Goal: Task Accomplishment & Management: Use online tool/utility

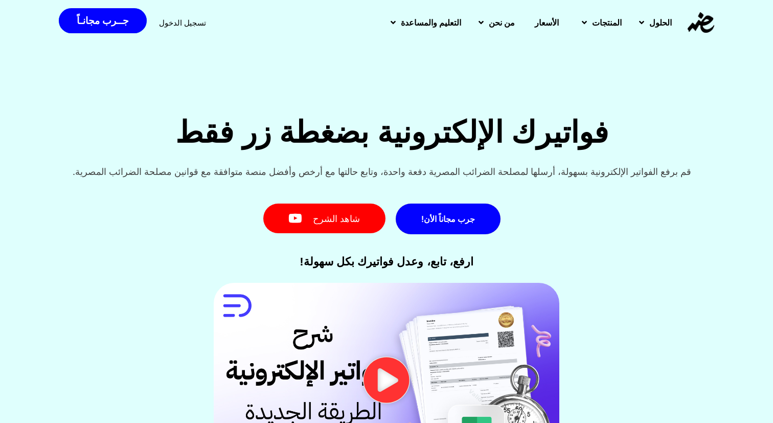
click at [180, 27] on span "تسجيل الدخول" at bounding box center [182, 23] width 47 height 8
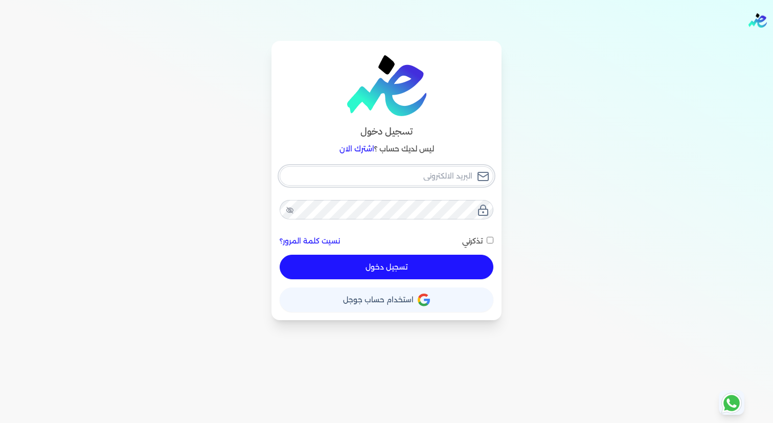
type input "[EMAIL_ADDRESS][DOMAIN_NAME]"
click at [416, 265] on button "تسجيل دخول" at bounding box center [387, 266] width 214 height 25
checkbox input "false"
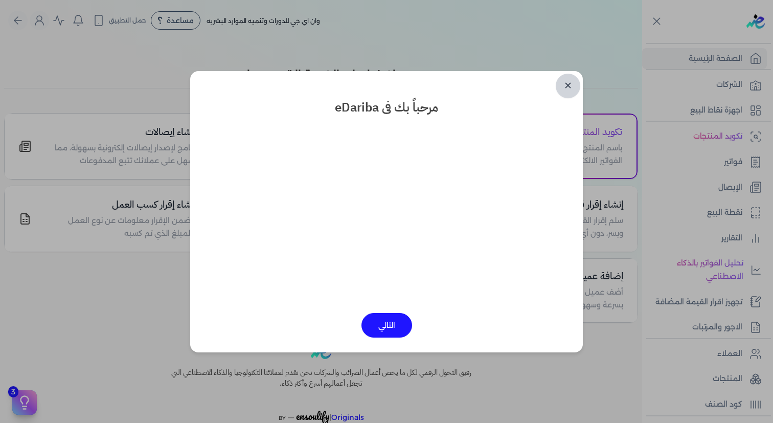
click at [570, 84] on link "✕" at bounding box center [567, 86] width 25 height 25
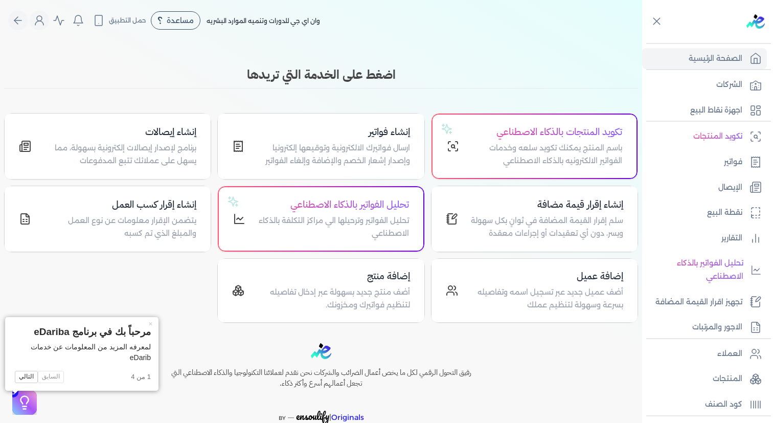
click at [568, 84] on body "برجاء مراجعة صحة رقم التسجيل الضريبي : 759939411 من هنا Dismiss ✕ ✕ استهلكت 100…" at bounding box center [386, 211] width 773 height 423
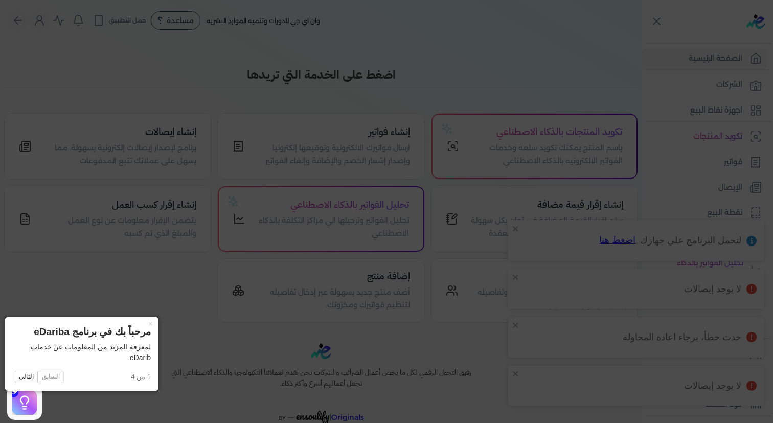
click at [511, 92] on icon at bounding box center [386, 211] width 773 height 423
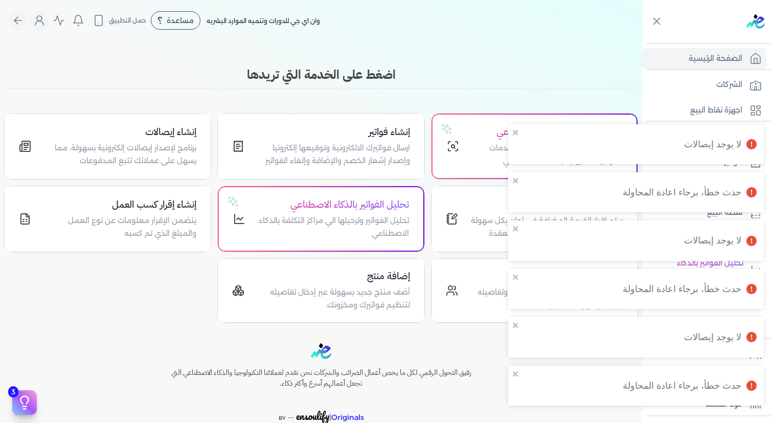
click at [534, 375] on div "حدث خطأ، برجاء اعادة المحاولة" at bounding box center [631, 386] width 219 height 26
click at [553, 354] on div "لا يوجد إيصالات" at bounding box center [635, 337] width 255 height 40
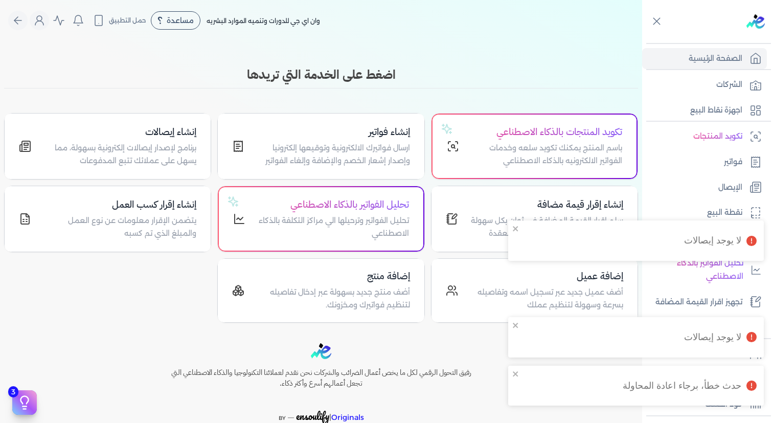
click at [560, 352] on body "برجاء مراجعة صحة رقم التسجيل الضريبي : 759939411 من هنا Dismiss ✕ ✕ استهلكت 100…" at bounding box center [386, 211] width 773 height 423
click at [555, 362] on div "رفيق التحول الرقمي لكل ما يخص أعمال الضرائب والشركات نحن نقدم لعملائنا التكنولو…" at bounding box center [321, 400] width 642 height 115
click at [560, 380] on div "حدث خطأ، برجاء اعادة المحاولة" at bounding box center [631, 386] width 219 height 26
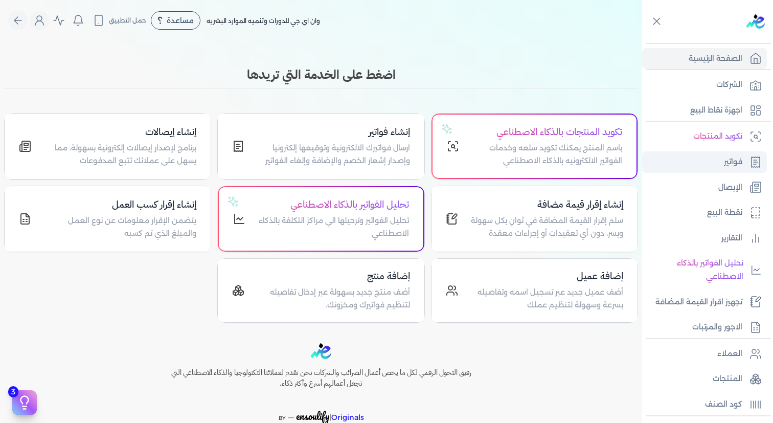
click at [708, 159] on link "فواتير" at bounding box center [704, 161] width 125 height 21
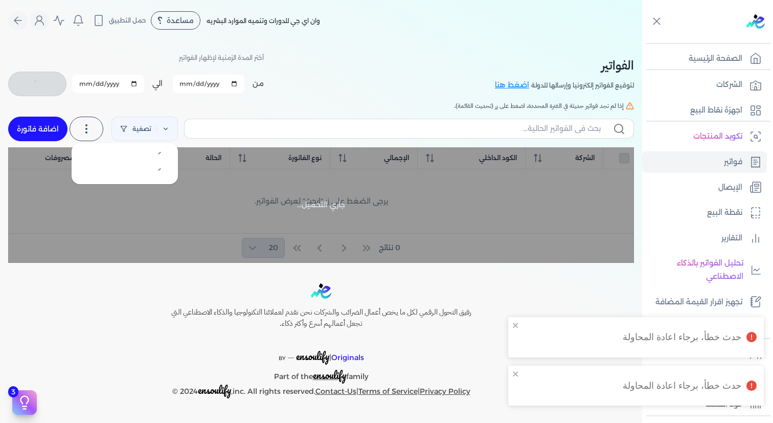
click at [84, 125] on icon at bounding box center [86, 129] width 12 height 12
checkbox input "false"
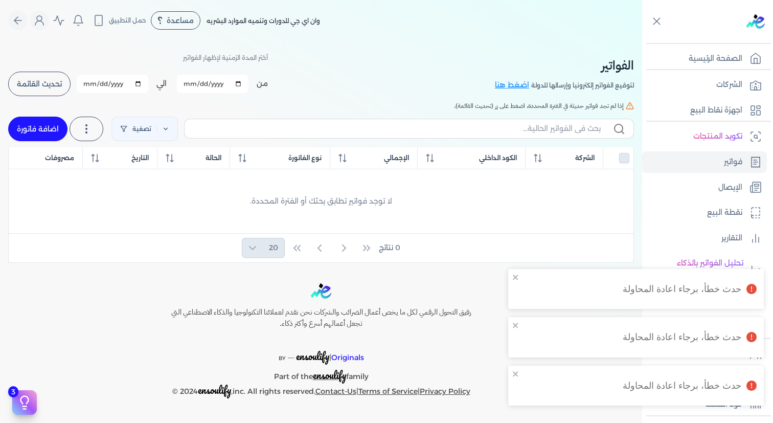
click at [113, 104] on h5 "إذا لم تجد فواتير حديثة في الفترة المحددة، اضغط على زر (تحديث القائمة)." at bounding box center [320, 105] width 625 height 9
click at [87, 126] on icon at bounding box center [86, 129] width 12 height 12
click at [122, 154] on span "استخرج العملاء" at bounding box center [141, 156] width 49 height 10
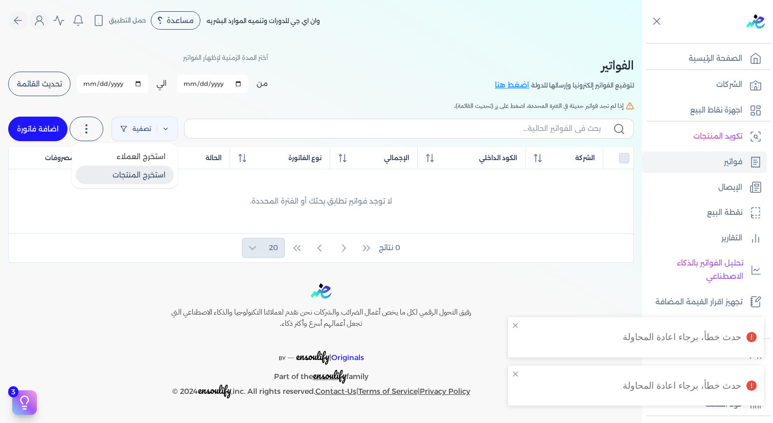
click at [130, 180] on button "استخرج المنتجات" at bounding box center [125, 175] width 98 height 18
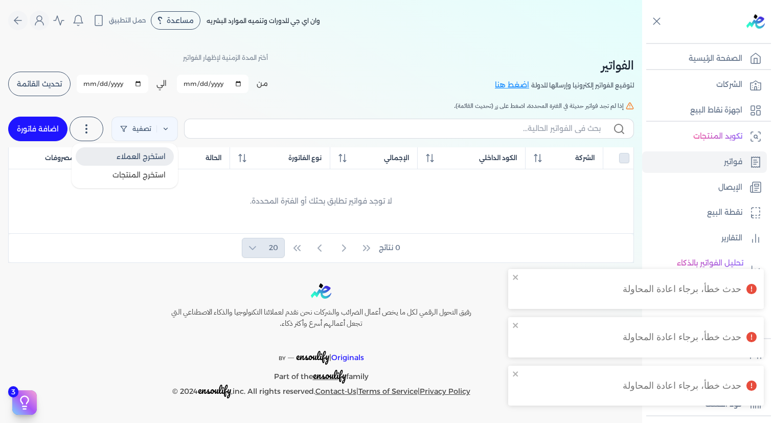
click at [129, 159] on span "استخرج العملاء" at bounding box center [141, 156] width 49 height 10
click at [128, 173] on span "استخرج المنتجات" at bounding box center [138, 175] width 53 height 10
click at [127, 159] on span "استخرج العملاء" at bounding box center [141, 156] width 49 height 10
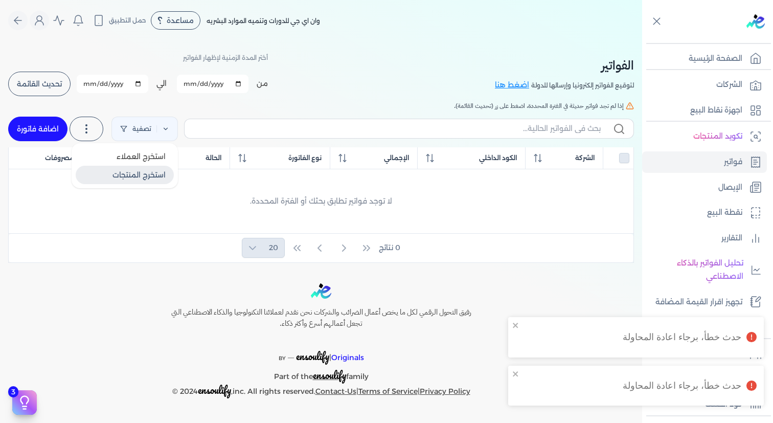
click at [126, 170] on span "استخرج المنتجات" at bounding box center [138, 175] width 53 height 10
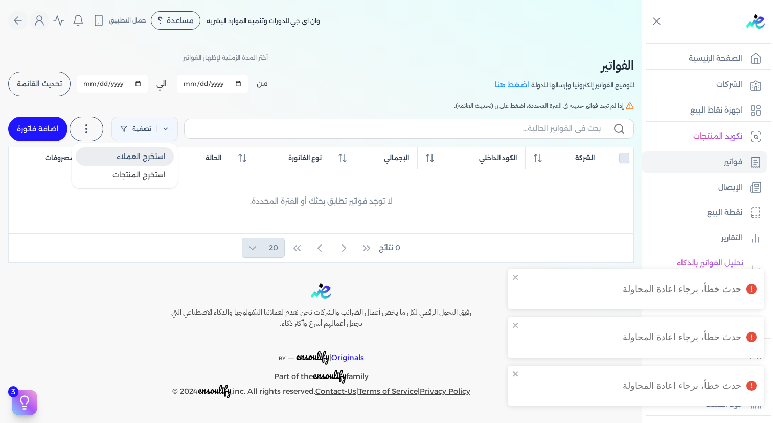
click at [124, 164] on button "استخرج العملاء" at bounding box center [125, 156] width 98 height 18
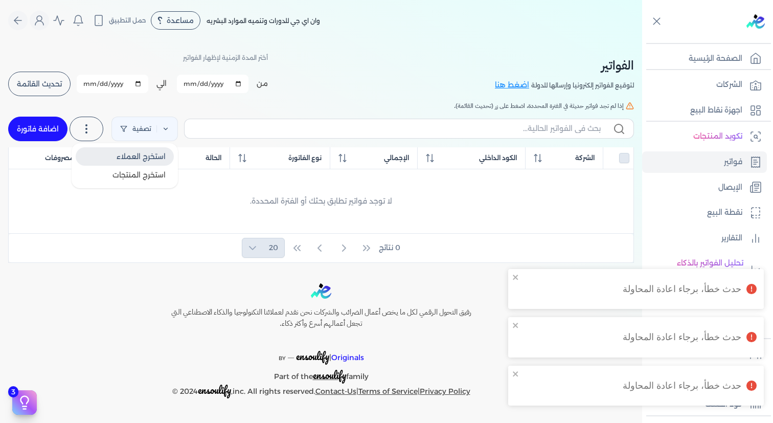
click at [124, 164] on button "استخرج العملاء" at bounding box center [125, 156] width 98 height 18
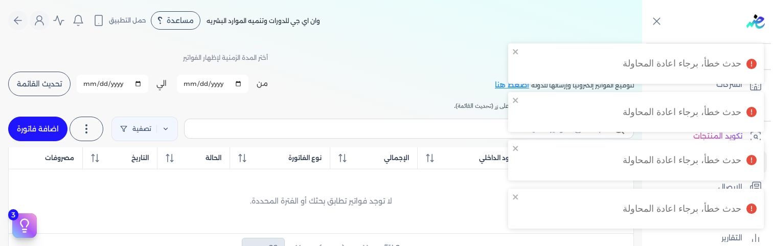
click at [605, 198] on div "حدث خطأ، برجاء اعادة المحاولة" at bounding box center [631, 209] width 219 height 26
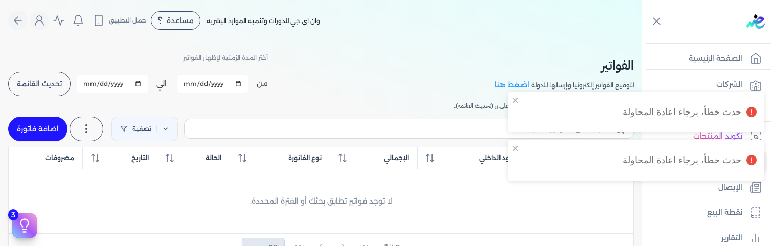
click at [611, 208] on div "حدث خطأ، برجاء اعادة المحاولة حدث خطأ، برجاء اعادة المحاولة حدث خطأ، برجاء اعاد…" at bounding box center [684, 139] width 164 height 197
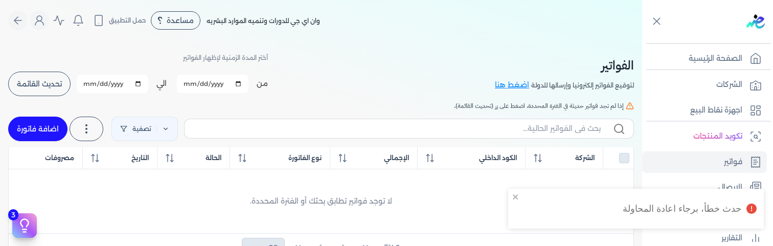
click at [620, 220] on div "حدث خطأ، برجاء اعادة المحاولة" at bounding box center [631, 209] width 219 height 26
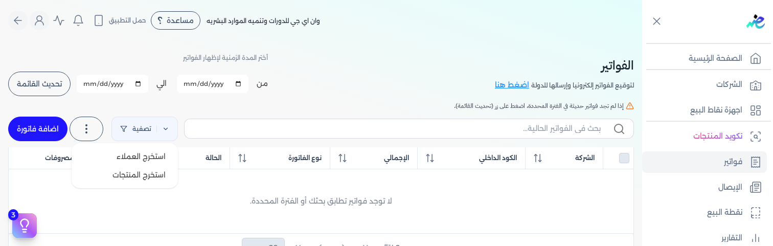
click at [102, 125] on label at bounding box center [86, 129] width 34 height 25
click at [124, 153] on span "استخرج العملاء" at bounding box center [141, 156] width 49 height 10
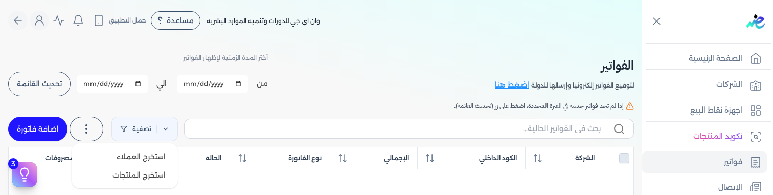
click at [92, 124] on icon at bounding box center [86, 129] width 12 height 12
click at [117, 160] on button "استخرج العملاء" at bounding box center [125, 156] width 98 height 18
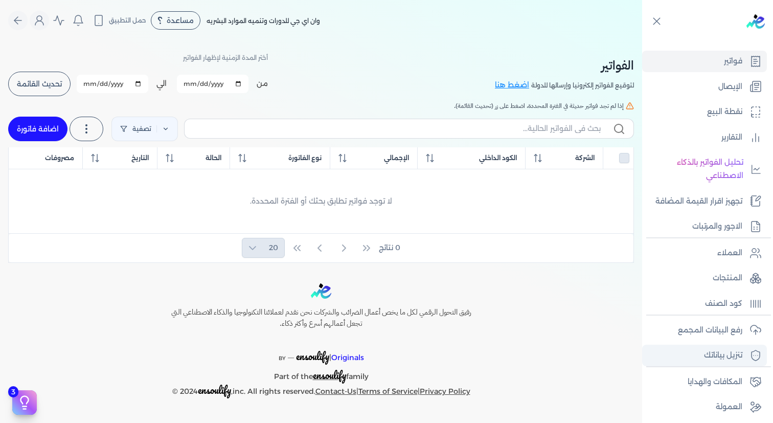
scroll to position [129, 0]
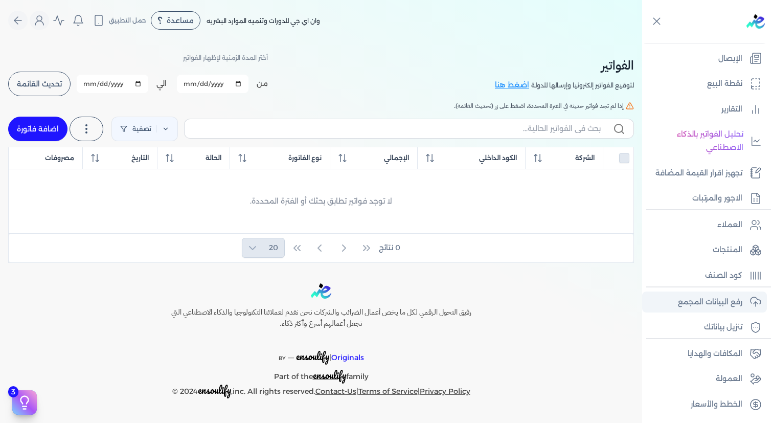
click at [695, 303] on p "رفع البيانات المجمع" at bounding box center [710, 301] width 64 height 13
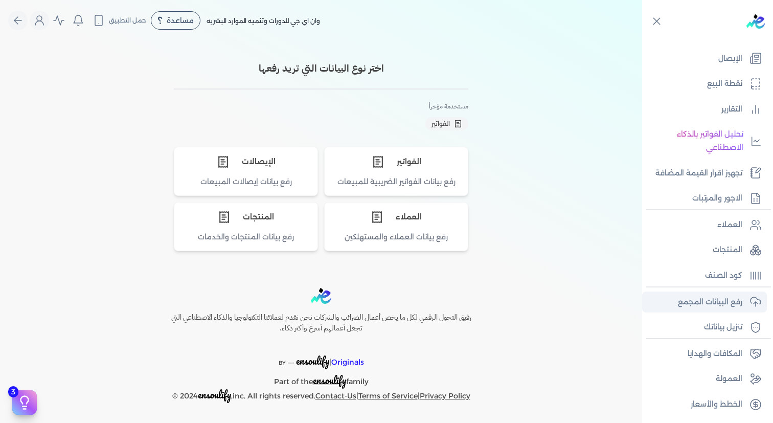
click at [706, 305] on p "رفع البيانات المجمع" at bounding box center [710, 301] width 64 height 13
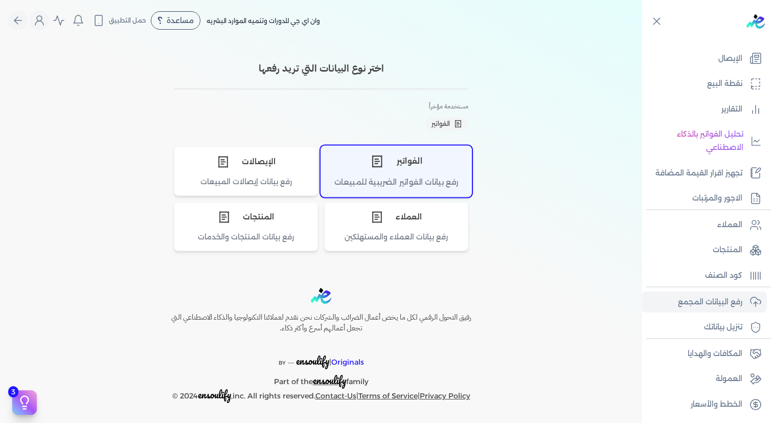
click at [425, 165] on div "الفواتير" at bounding box center [396, 161] width 150 height 31
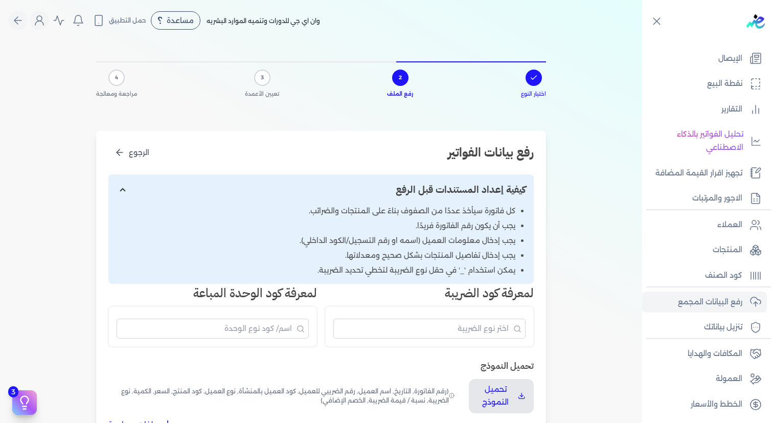
scroll to position [86, 0]
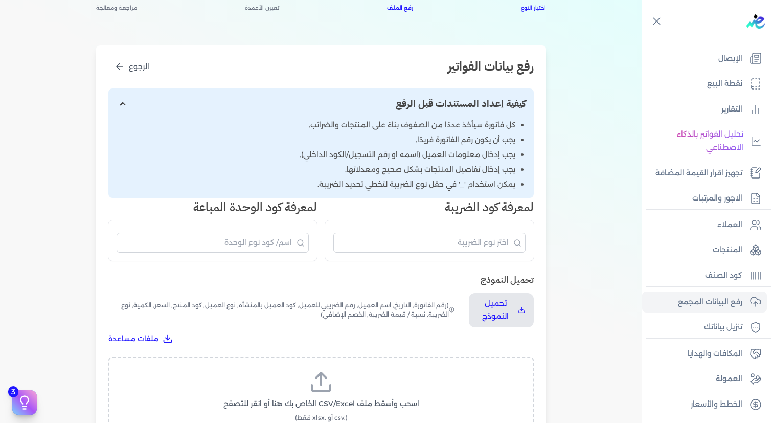
drag, startPoint x: 474, startPoint y: 102, endPoint x: 362, endPoint y: 102, distance: 111.9
click at [362, 102] on input "إظهار/إخفاء التعليمات" at bounding box center [320, 103] width 425 height 31
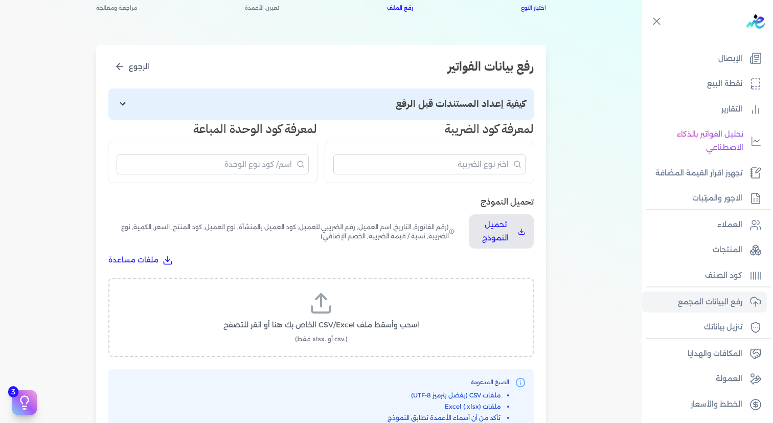
click at [382, 106] on input "إظهار/إخفاء التعليمات" at bounding box center [320, 103] width 425 height 31
checkbox input "true"
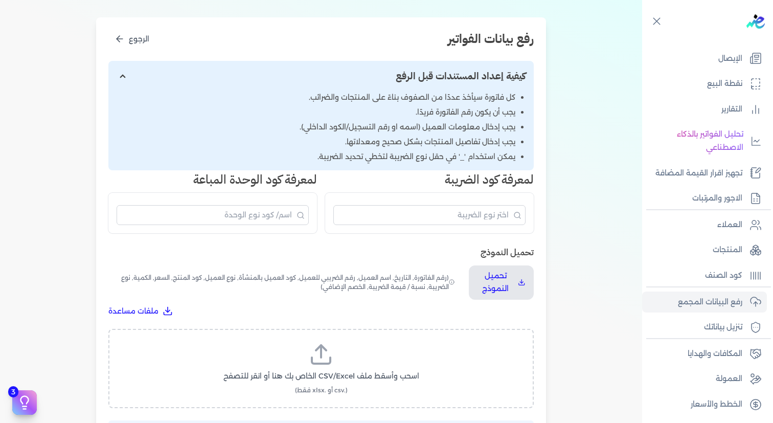
scroll to position [123, 0]
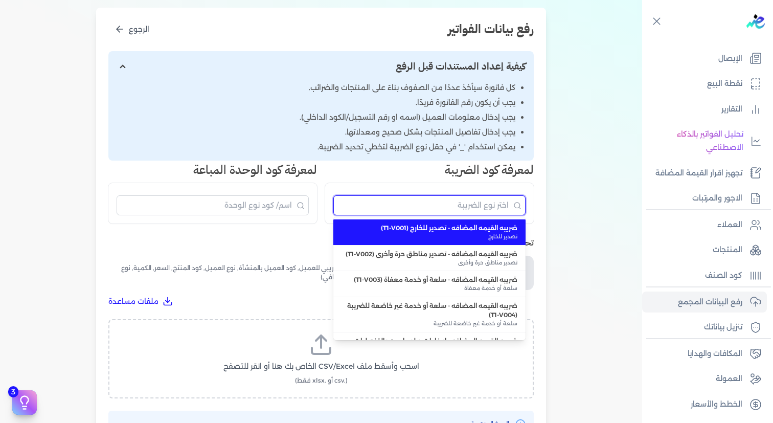
click at [471, 211] on input "البحث" at bounding box center [429, 205] width 192 height 20
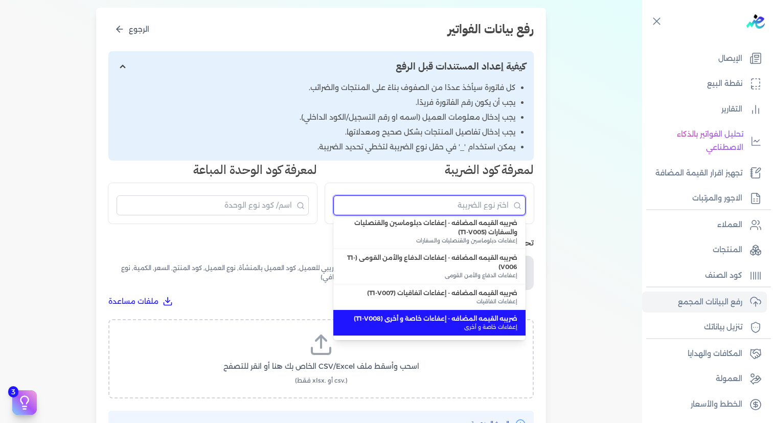
scroll to position [0, 0]
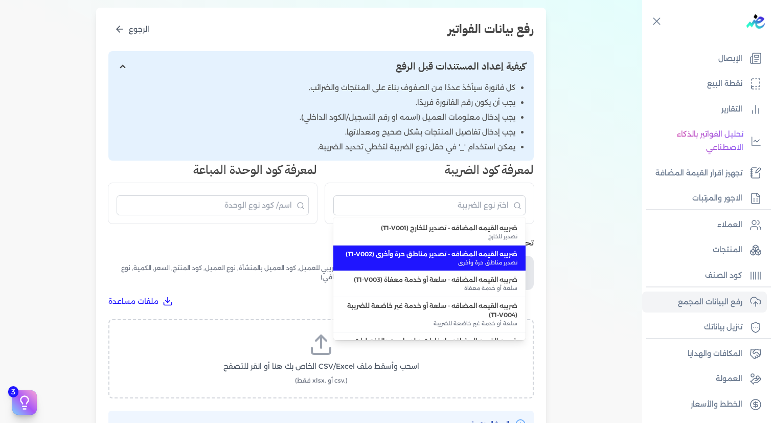
click at [430, 259] on span "تصدير مناطق حرة وأخرى" at bounding box center [429, 263] width 176 height 8
type input "ضريبه القيمه المضافه - تصدير مناطق حرة وأخرى (T1-V002)"
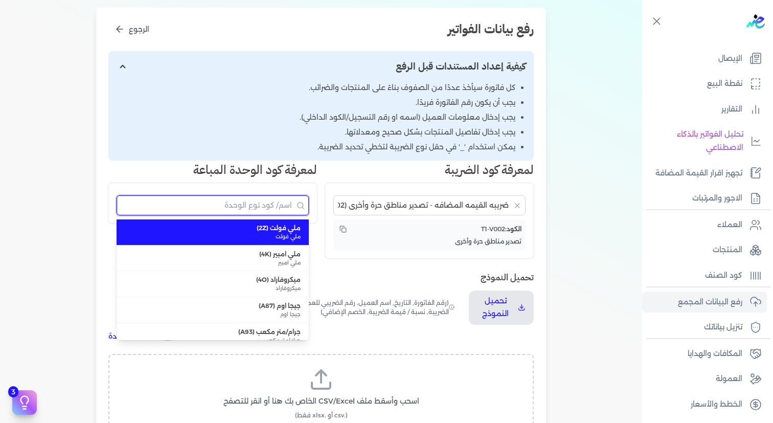
click at [255, 205] on input "البحث" at bounding box center [213, 205] width 192 height 20
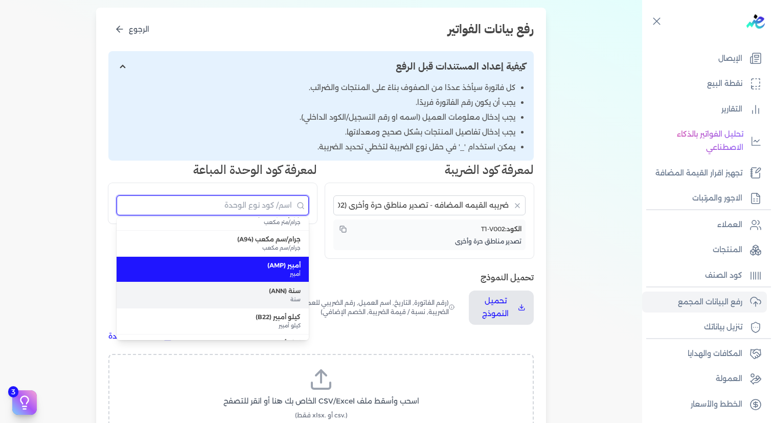
scroll to position [139, 0]
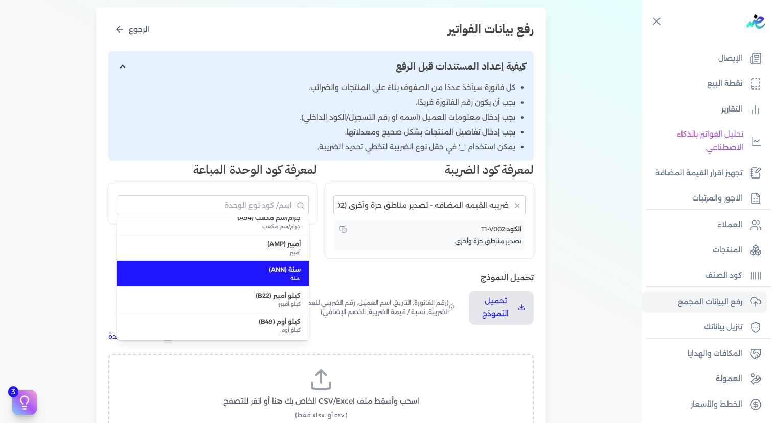
click at [257, 260] on li "سنة (ANN) سنة" at bounding box center [213, 273] width 192 height 26
type input "سنة (ANN)"
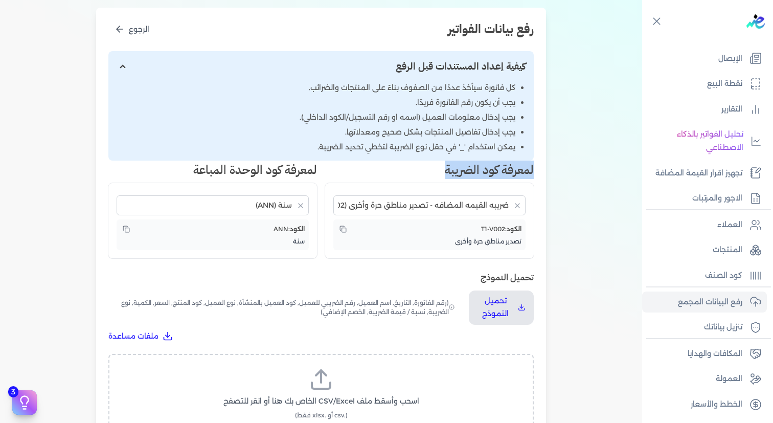
drag, startPoint x: 446, startPoint y: 166, endPoint x: 557, endPoint y: 164, distance: 111.9
click at [557, 164] on div "اختيار النوع 2 رفع الملف 3 تعيين الأعمدة 4 مراجعة ومعالجة رفع بيانات الفواتير ا…" at bounding box center [321, 232] width 642 height 629
click at [416, 113] on li "يجب إدخال معلومات العميل (اسمه او رقم التسجيل/الكود الداخلي)." at bounding box center [316, 117] width 399 height 11
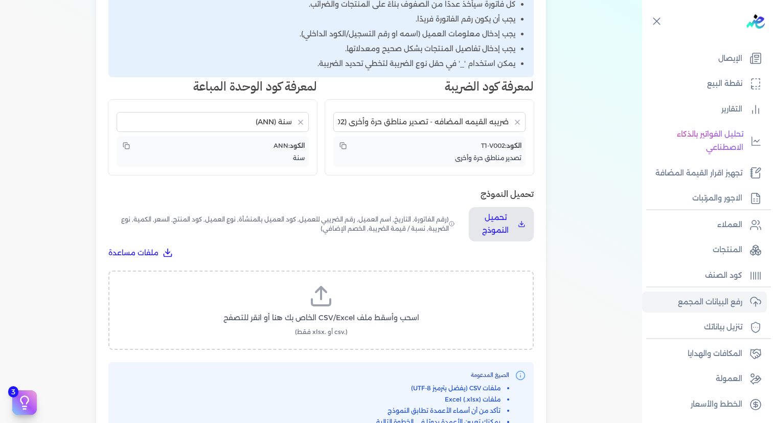
scroll to position [307, 0]
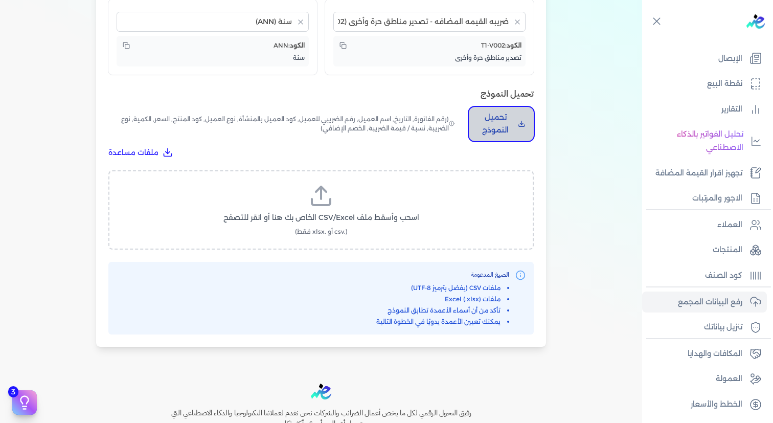
click at [507, 123] on p "تحميل النموذج" at bounding box center [495, 124] width 37 height 26
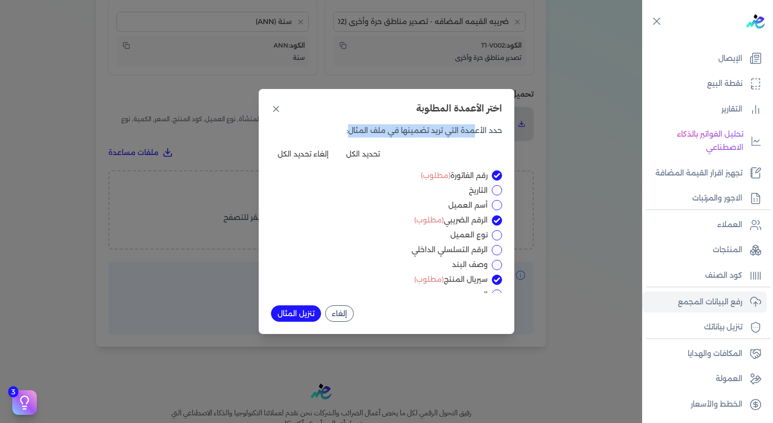
drag, startPoint x: 430, startPoint y: 132, endPoint x: 476, endPoint y: 131, distance: 45.5
click at [475, 131] on p "حدد الأعمدة التي تريد تضمينها في ملف المثال:" at bounding box center [386, 130] width 231 height 13
click at [493, 190] on input "التاريخ" at bounding box center [497, 190] width 10 height 10
checkbox input "true"
click at [496, 203] on input "أسم العميل" at bounding box center [497, 205] width 10 height 10
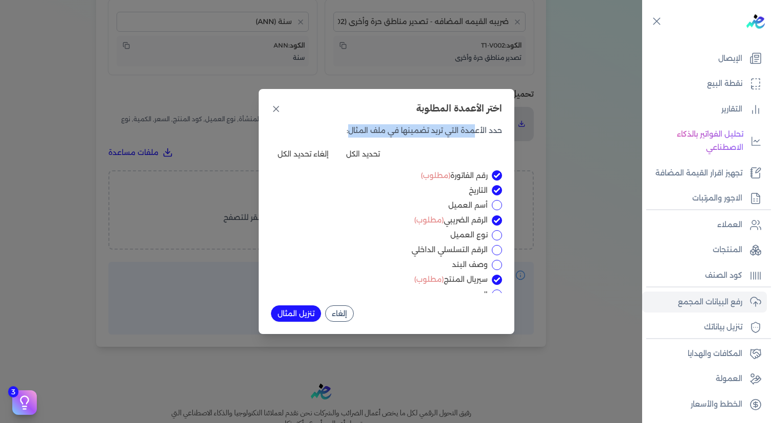
checkbox input "true"
click at [368, 152] on button "تحديد الكل" at bounding box center [362, 154] width 47 height 16
checkbox input "true"
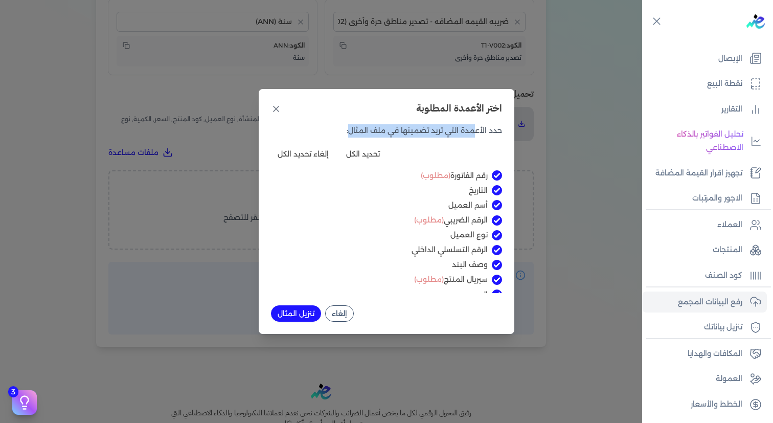
checkbox input "true"
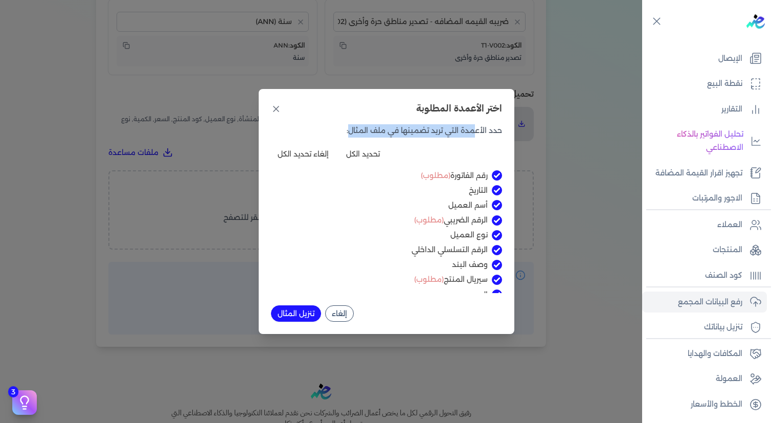
checkbox input "true"
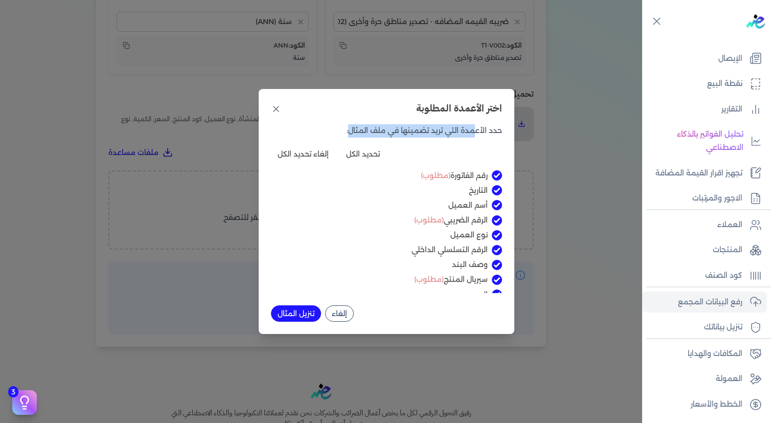
checkbox input "true"
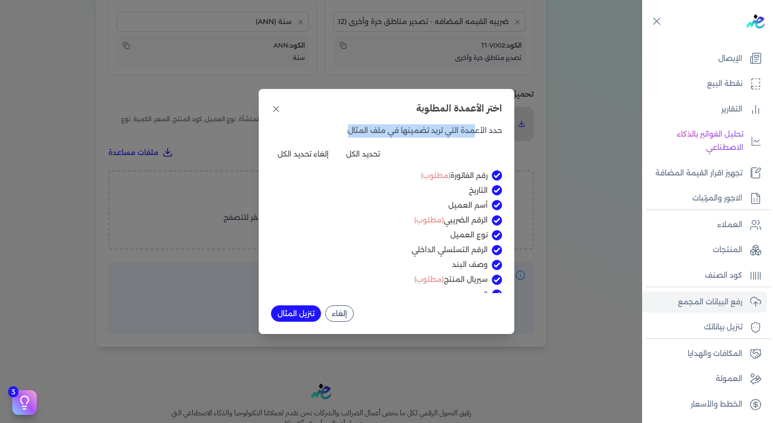
checkbox input "true"
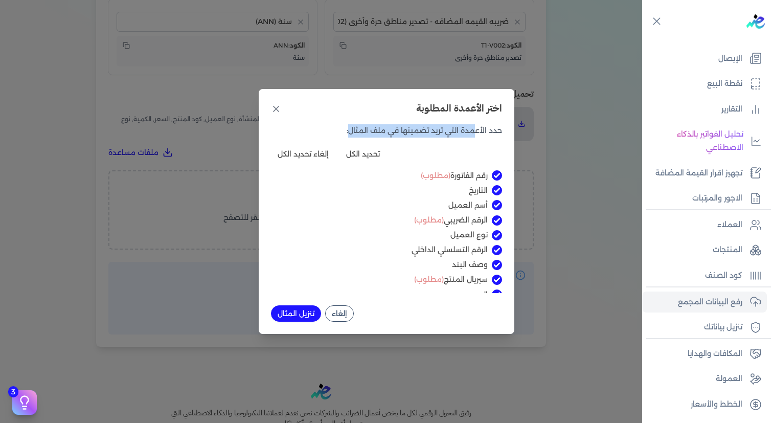
checkbox input "true"
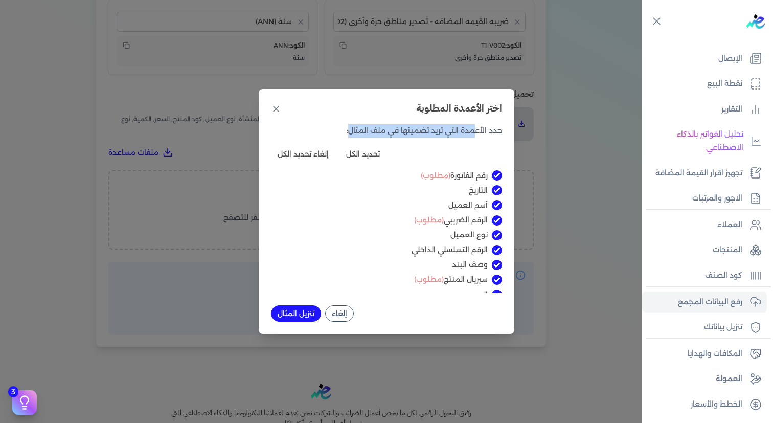
checkbox input "true"
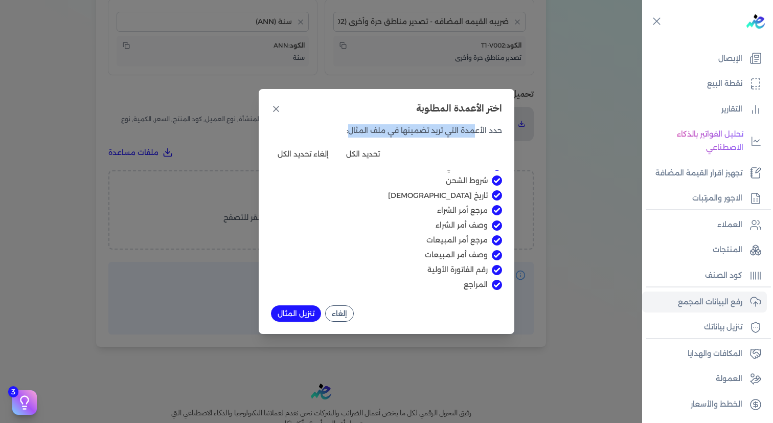
scroll to position [398, 0]
click at [309, 314] on button "تنزيل المثال" at bounding box center [296, 313] width 50 height 16
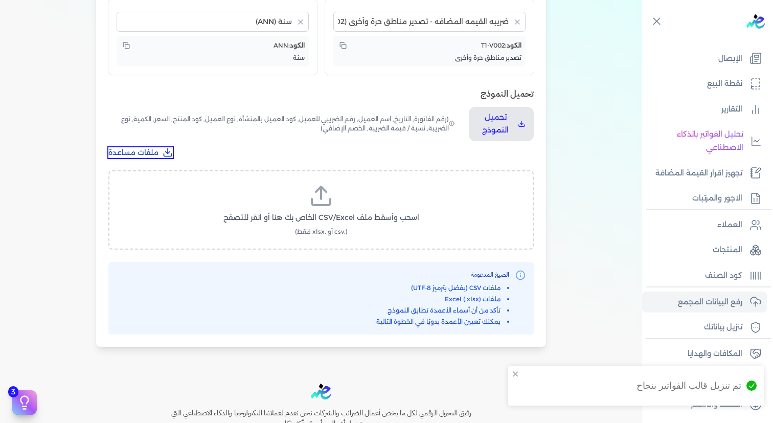
click at [162, 155] on button "ملفات مساعدة" at bounding box center [140, 152] width 64 height 11
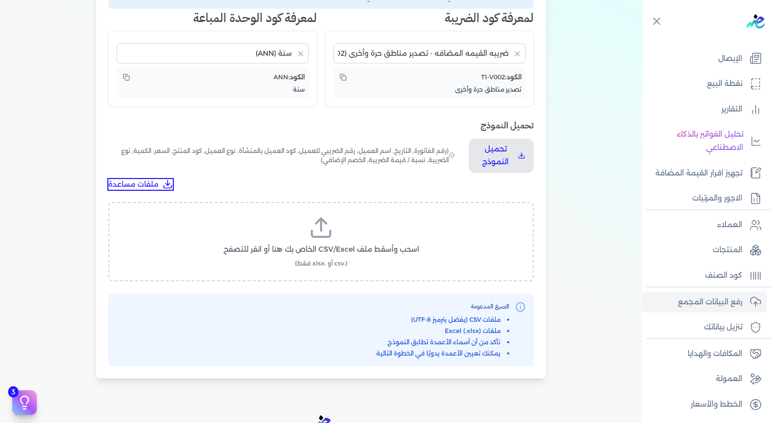
scroll to position [267, 0]
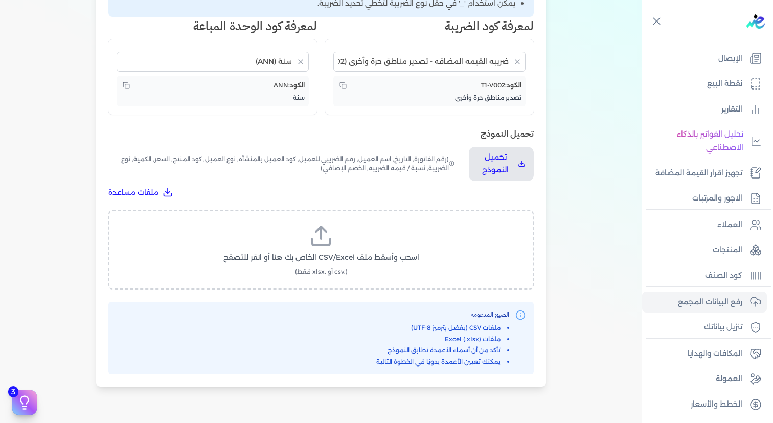
click at [330, 255] on span "اسحب وأسقط ملف CSV/Excel الخاص بك هنا أو انقر للتصفح" at bounding box center [321, 257] width 196 height 11
click at [0, 0] on input "اسحب وأسقط ملف CSV/Excel الخاص بك هنا أو انقر للتصفح (.csv أو .xlsx فقط)" at bounding box center [0, 0] width 0 height 0
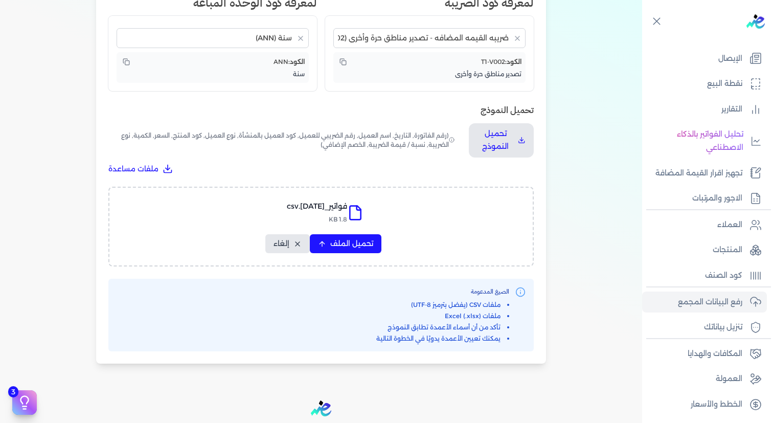
scroll to position [403, 0]
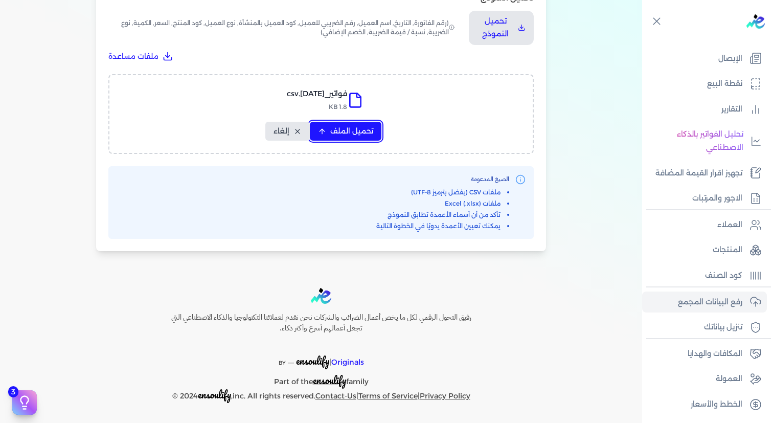
click at [360, 136] on span "تحميل الملف" at bounding box center [351, 131] width 43 height 11
select select "رقم الفاتورة"
select select "التاريخ"
select select "أسم العميل"
select select "الرقم الضريبي"
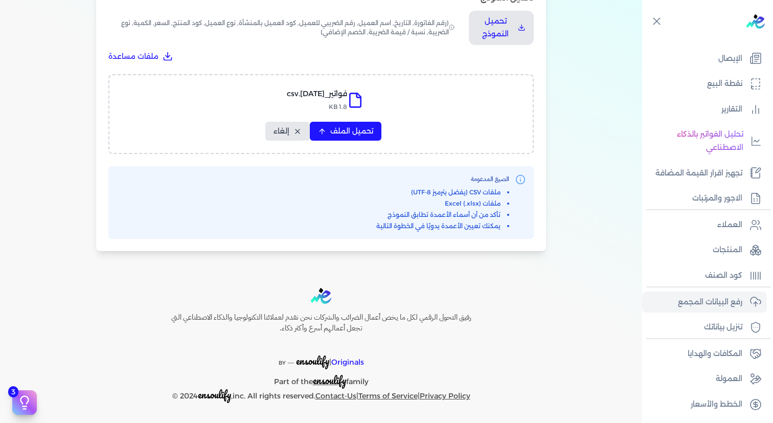
select select "نوع العميل"
select select "الرقم التسلسلي الداخلي"
select select "وصف البند"
select select "سيريال المنتج"
select select "السعر"
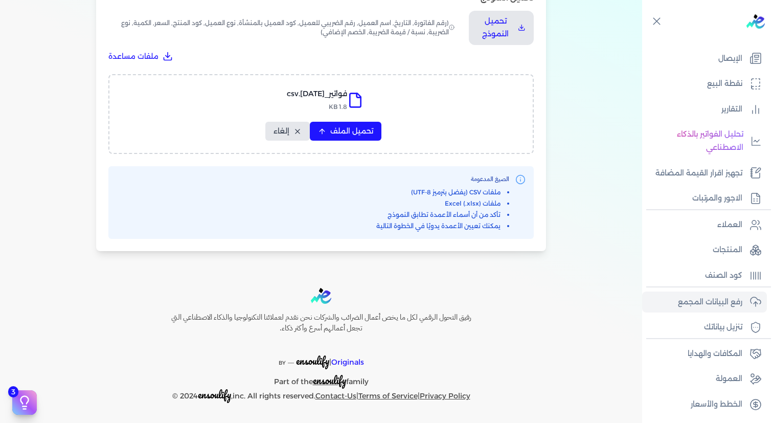
select select "الكمية"
select select "نوع الضريبة"
select select "نسبة / قيمة الضريبة"
select select "خصم"
select select "خصم اضافي"
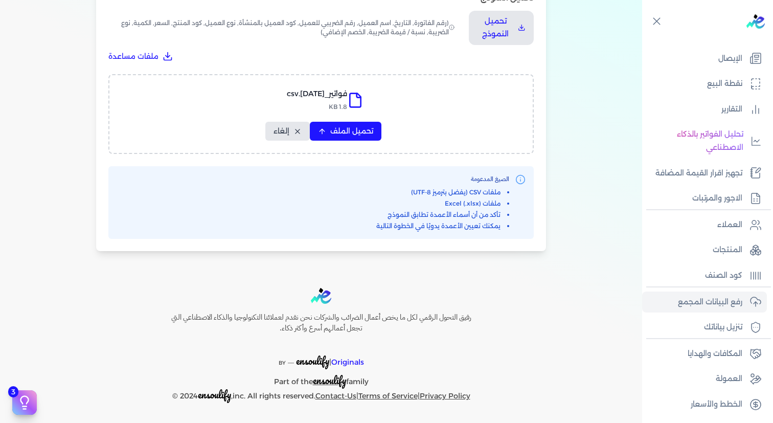
select select "اسم البنك"
select select "عنوان البنك"
select select "رقم حساب البنك"
select select "رقم IBAN"
select select "رمز سويفت"
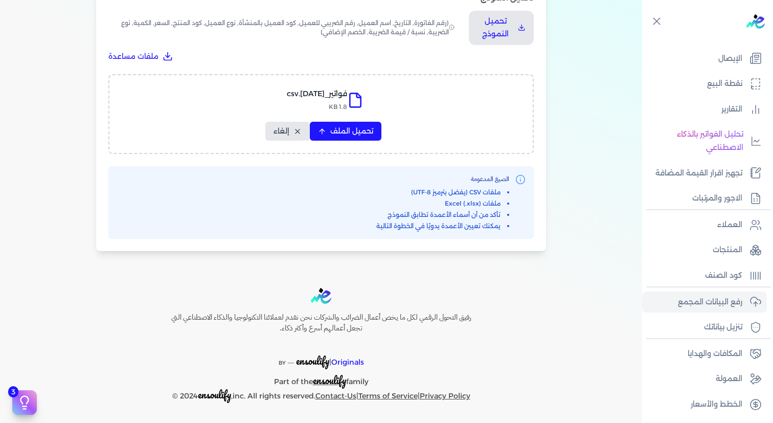
select select "شروط الدفع"
select select "طريقة التسليم"
select select "التعبئة"
select select "صلاحية التاريخ"
select select "ميناء التصدير"
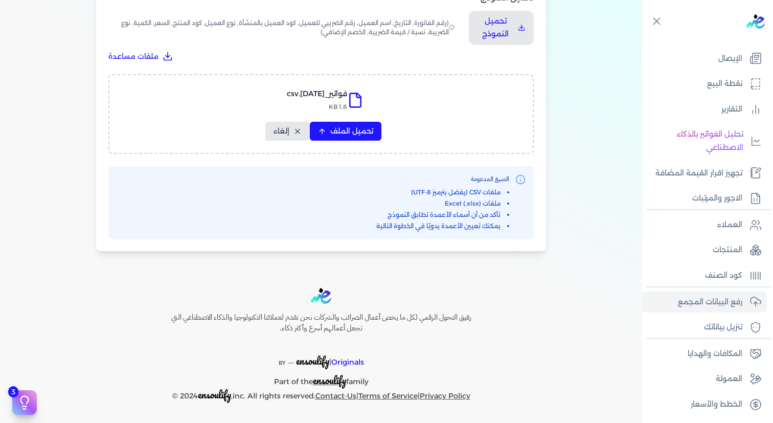
select select "بلد المنشأ"
select select "الوزن الإجمالي"
select select "الوزن الصافي"
select select "شروط الشحن"
select select "تاريخ الاستلام"
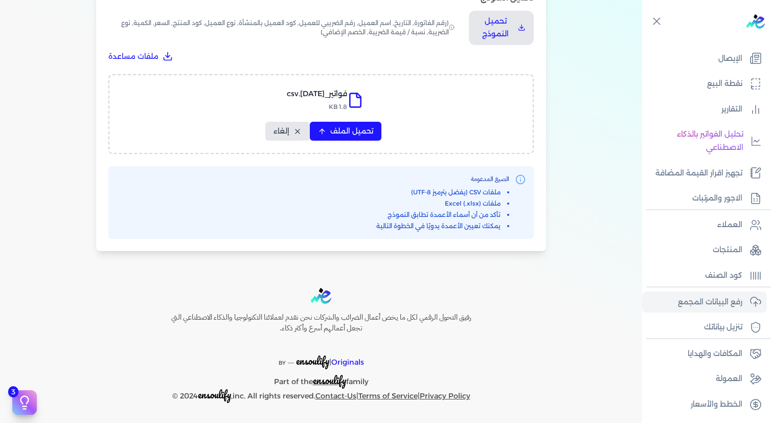
select select "مرجع أمر الشراء"
select select "وصف أمر الشراء"
select select "مرجع أمر المبيعات"
select select "وصف أمر المبيعات"
select select "رقم الفاتورة الأولية"
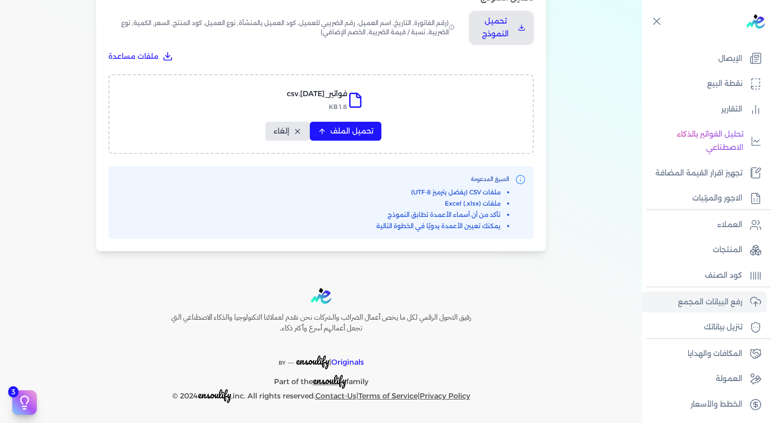
select select "المراجع"
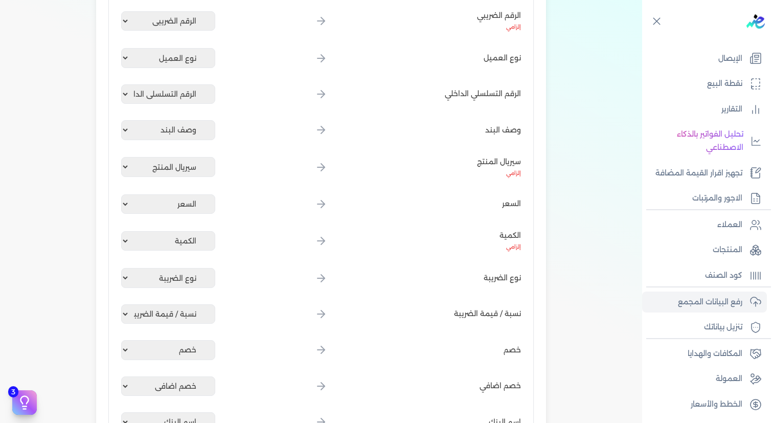
scroll to position [0, 0]
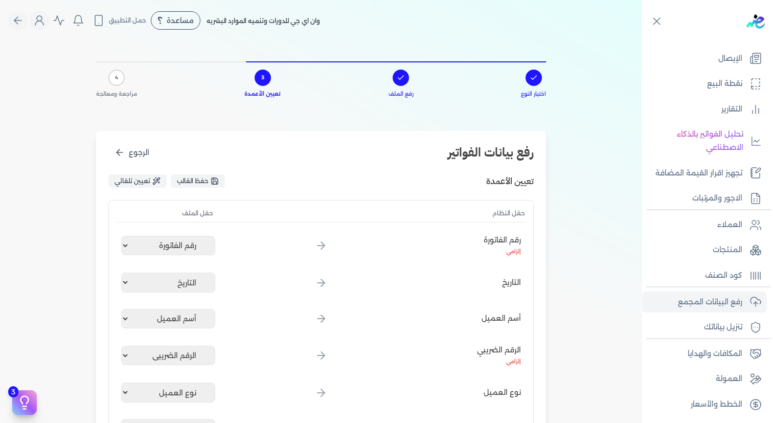
click at [508, 211] on div "حقل النظام" at bounding box center [477, 212] width 96 height 9
click at [141, 184] on span "تعيين تلقائي" at bounding box center [132, 180] width 36 height 9
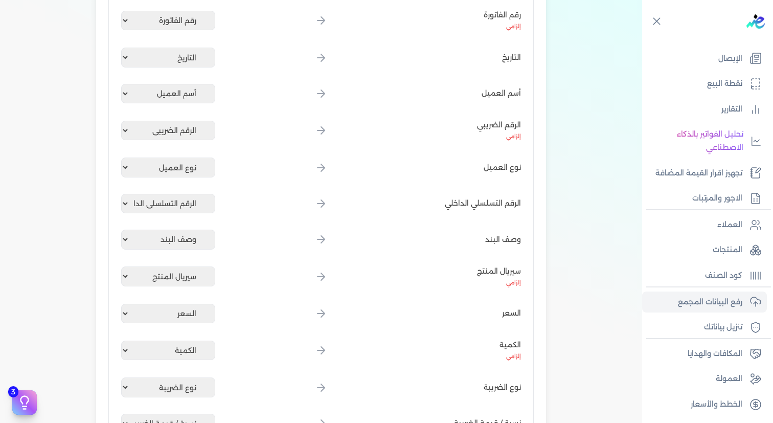
scroll to position [231, 0]
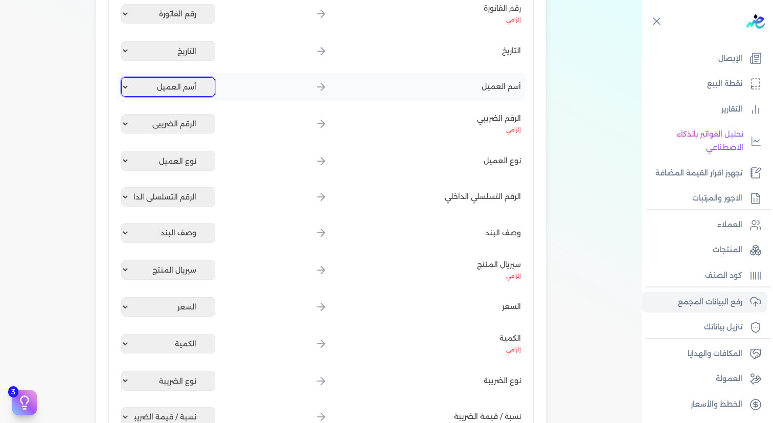
click at [185, 88] on select "غير محدد رقم الفاتورة التاريخ أسم العميل الرقم الضريبي نوع العميل الرقم التسلسل…" at bounding box center [168, 86] width 94 height 19
drag, startPoint x: 484, startPoint y: 119, endPoint x: 544, endPoint y: 118, distance: 59.3
click at [400, 119] on div at bounding box center [321, 124] width 196 height 12
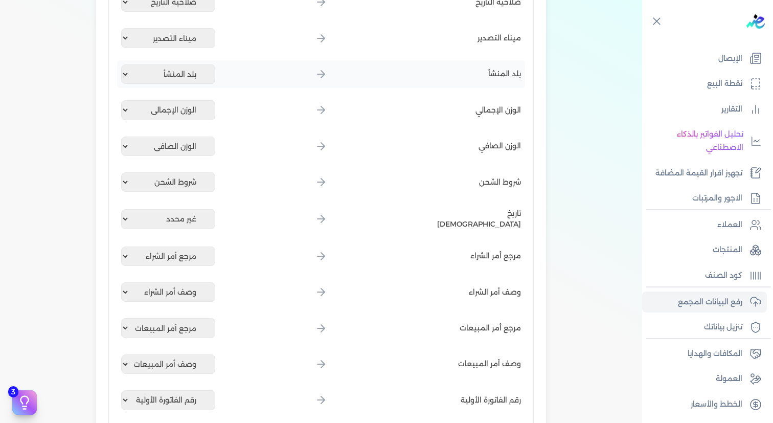
scroll to position [1140, 0]
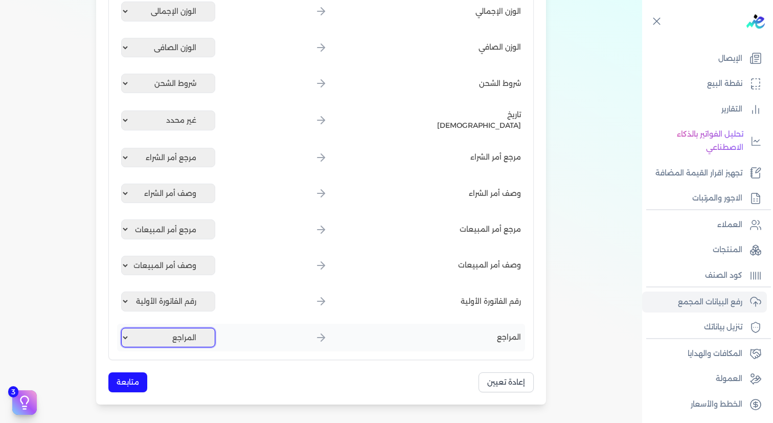
click at [175, 331] on select "غير محدد رقم الفاتورة التاريخ أسم العميل الرقم الضريبي نوع العميل الرقم التسلسل…" at bounding box center [168, 337] width 94 height 19
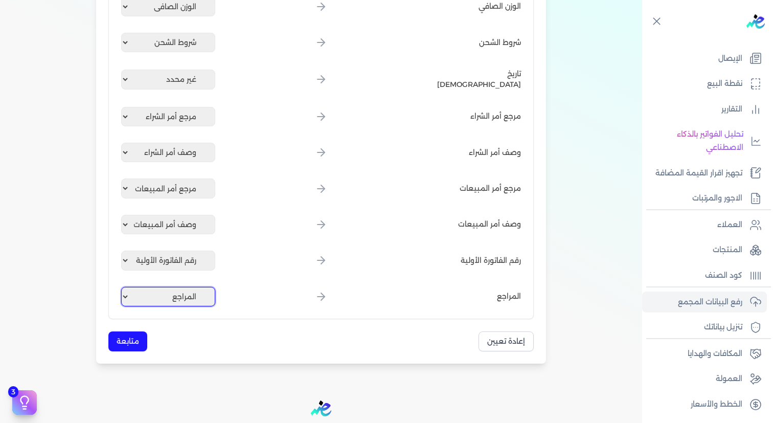
scroll to position [1223, 0]
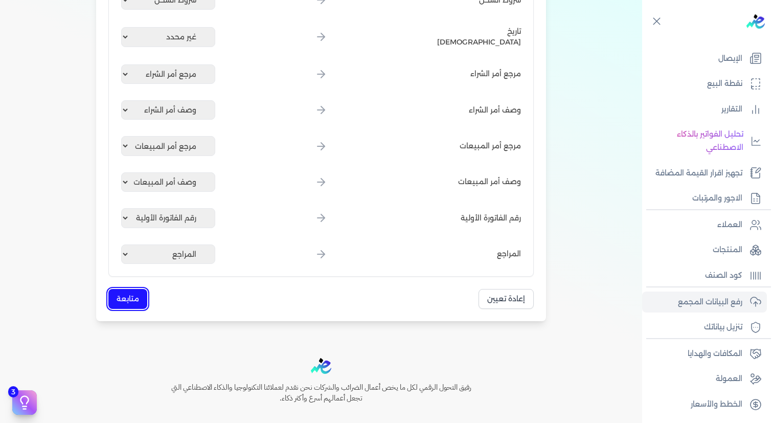
click at [136, 298] on button "متابعة" at bounding box center [127, 299] width 39 height 20
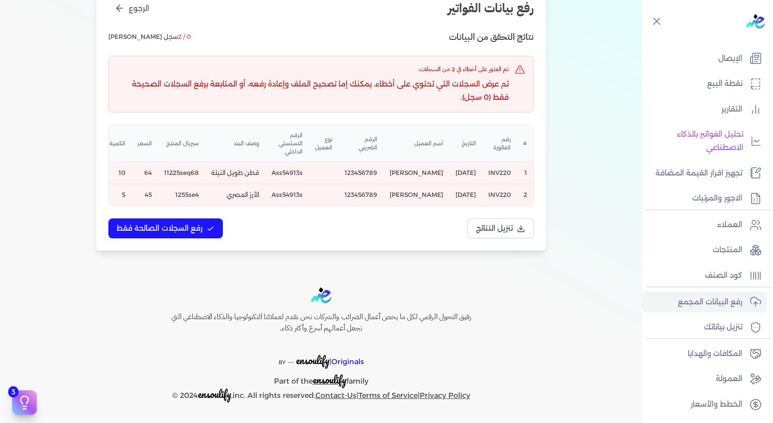
scroll to position [0, 0]
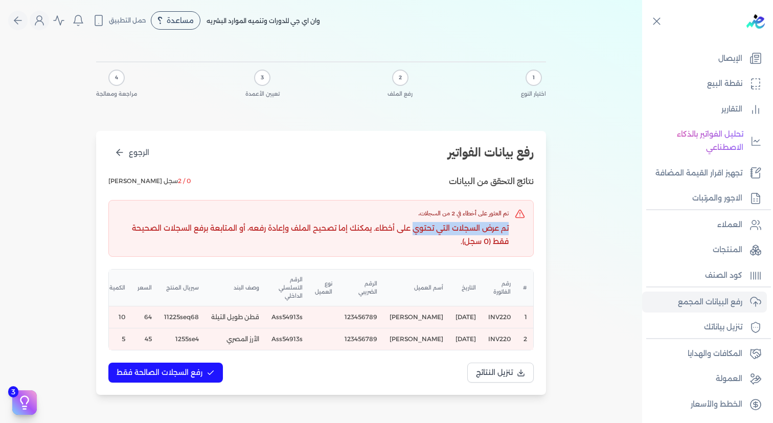
drag, startPoint x: 320, startPoint y: 221, endPoint x: 220, endPoint y: 218, distance: 100.2
click at [220, 218] on div "تم العثور على أخطاء في 2 من السجلات. تم عرض السجلات التي تحتوي على أخطاء. يمكنك…" at bounding box center [312, 227] width 391 height 39
click at [176, 228] on p "تم عرض السجلات التي تحتوي على أخطاء. يمكنك إما تصحيح الملف وإعادة رفعه، أو المت…" at bounding box center [312, 235] width 391 height 26
drag, startPoint x: 153, startPoint y: 230, endPoint x: 481, endPoint y: 238, distance: 328.7
click at [481, 238] on p "تم عرض السجلات التي تحتوي على أخطاء. يمكنك إما تصحيح الملف وإعادة رفعه، أو المت…" at bounding box center [312, 235] width 391 height 26
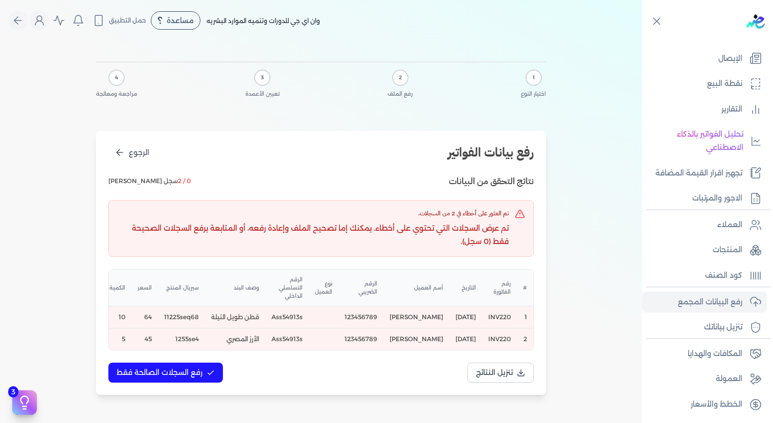
click at [422, 371] on div "تنزيل النتائج رفع السجلات الصالحة فقط" at bounding box center [320, 372] width 425 height 20
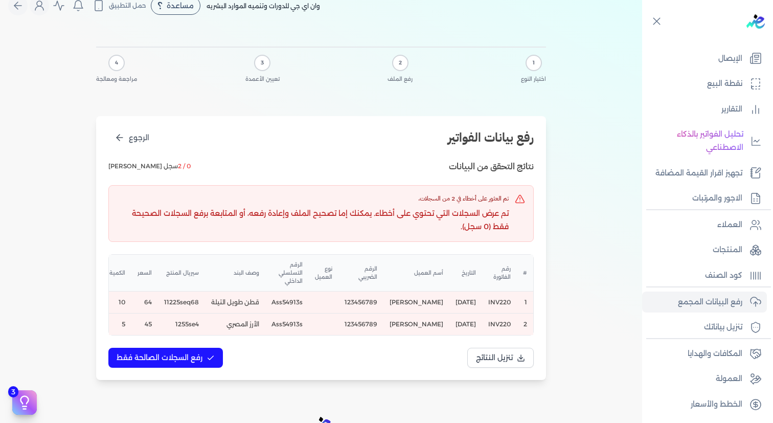
scroll to position [75, 0]
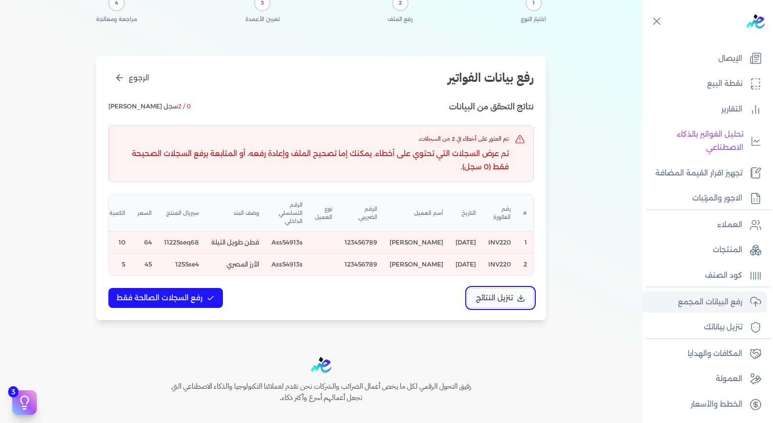
click at [500, 300] on span "تنزيل النتائج" at bounding box center [494, 297] width 37 height 11
click at [554, 170] on div "1 اختيار النوع 2 رفع الملف 3 تعيين الأعمدة 4 مراجعة ومعالجة رفع بيانات الفواتير…" at bounding box center [321, 151] width 642 height 370
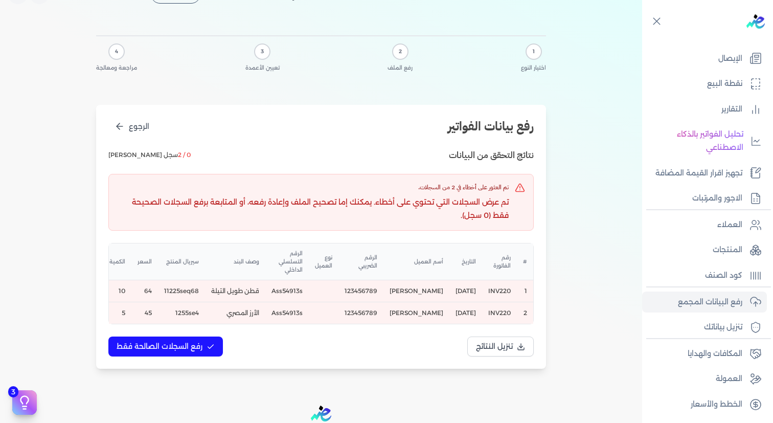
scroll to position [0, 0]
